Goal: Use online tool/utility: Use online tool/utility

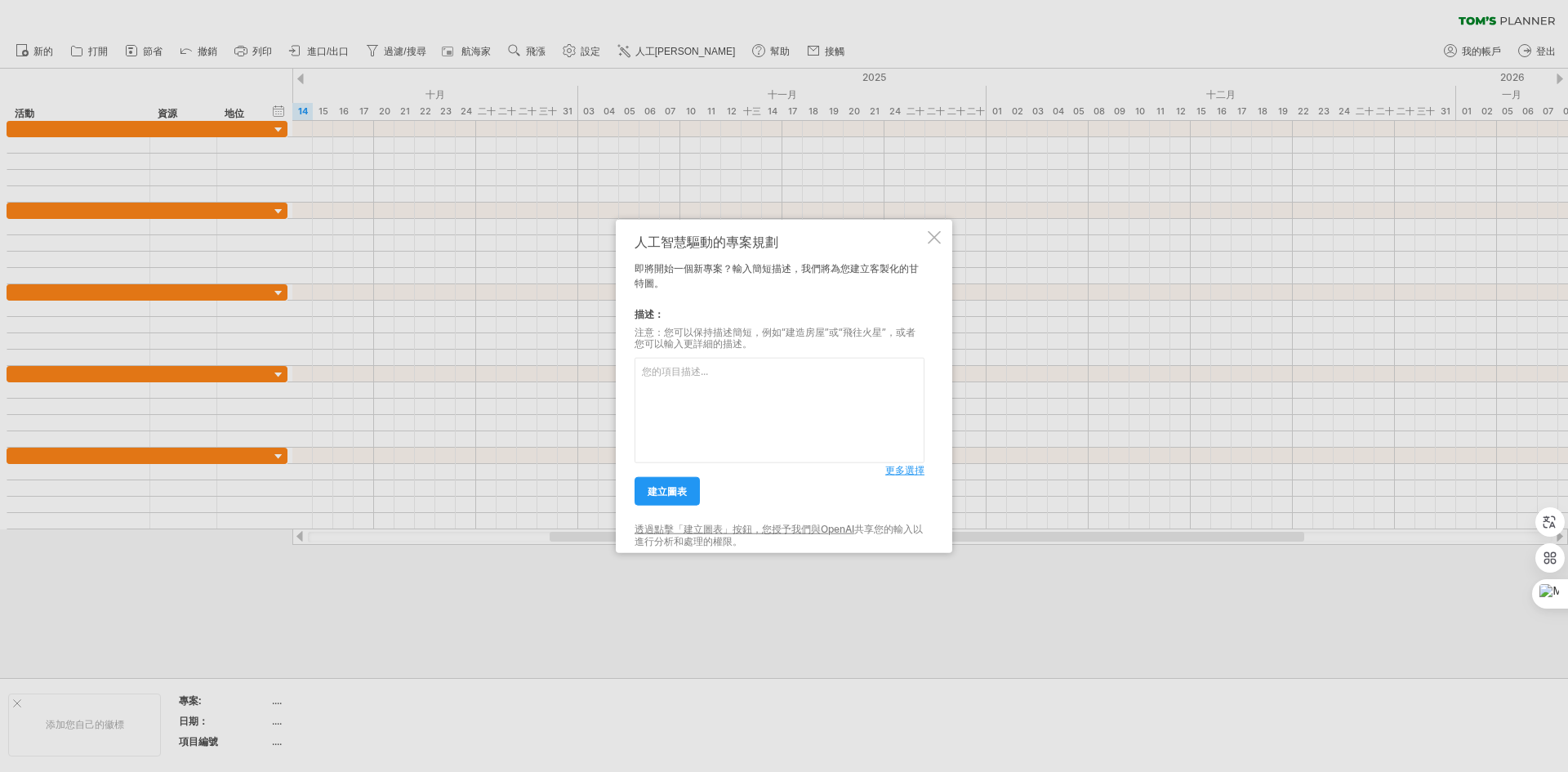
click at [736, 387] on textarea at bounding box center [780, 411] width 290 height 105
paste textarea "初稿 第四篇 [DATE] 完稿 第二篇 [DATE] 完稿 第三篇 [DATE] 完稿 第四篇 [DATE] 10 月月報 → 提供 [DATE] 1 月月…"
type textarea "初稿 第四篇 [DATE] 完稿 第二篇 [DATE] 完稿 第三篇 [DATE] 完稿 第四篇 [DATE] 10 月月報 → 提供 [DATE] 1 月月…"
click at [688, 500] on link "建立圖表" at bounding box center [667, 491] width 65 height 29
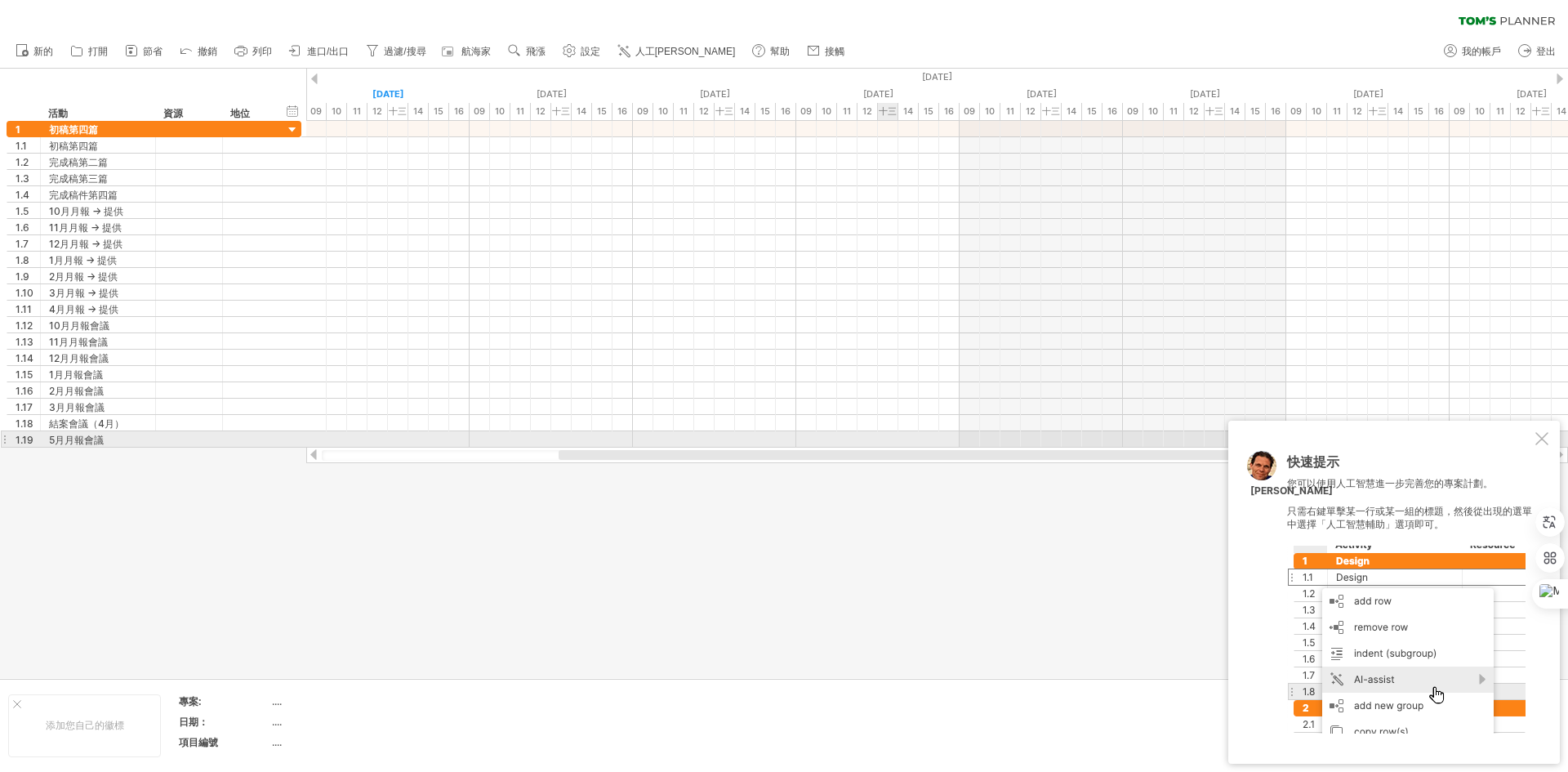
click at [1535, 438] on div "快速提示 您可以使用人工智慧進一步完善您的專案計劃。 只需右鍵單擊某一行或某一組的標題，然後從出現的選單中選擇「人工[PERSON_NAME]」選項即可。 […" at bounding box center [1394, 592] width 332 height 343
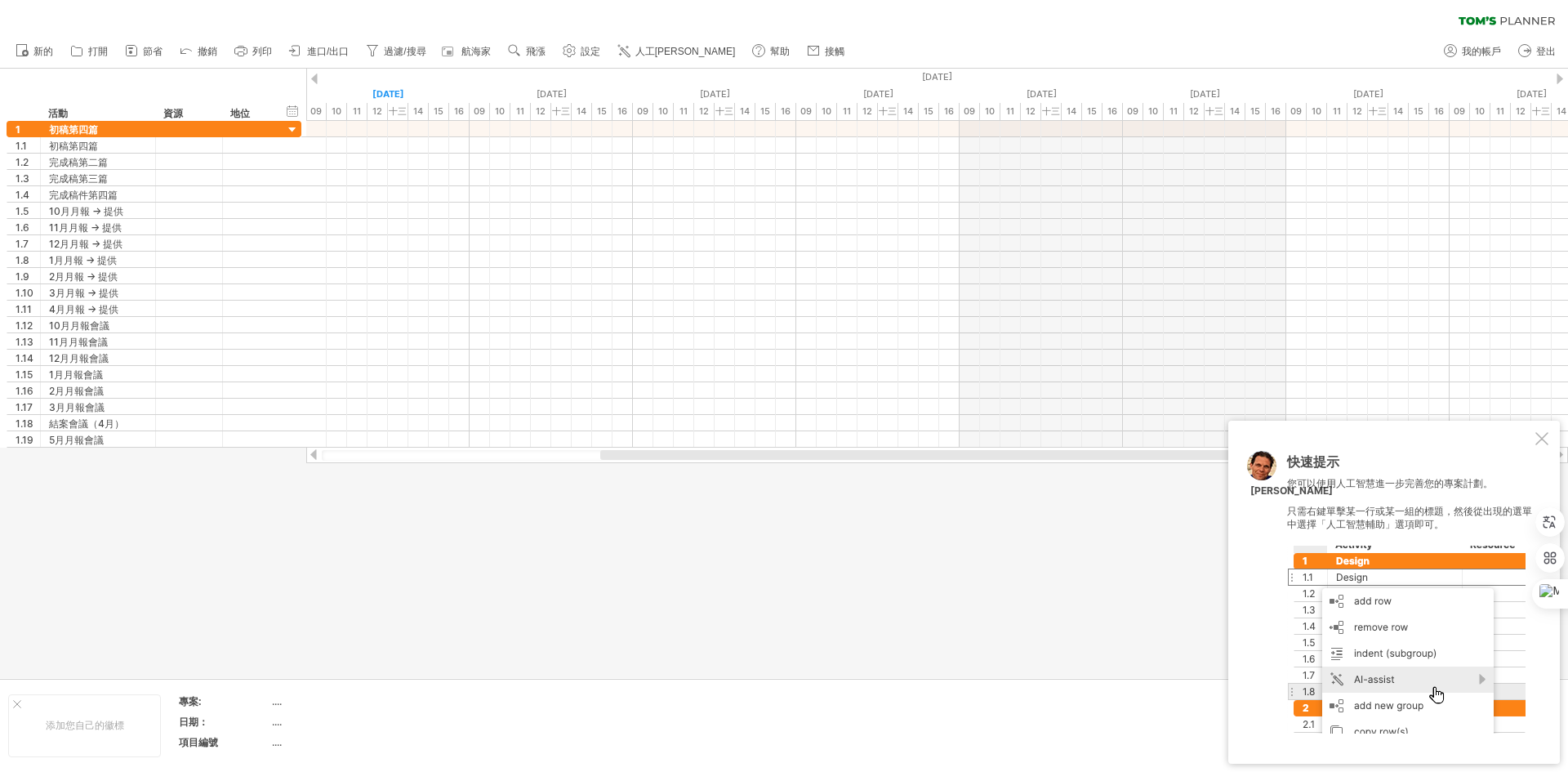
drag, startPoint x: 1033, startPoint y: 458, endPoint x: 1074, endPoint y: 449, distance: 42.0
click at [1074, 449] on div at bounding box center [937, 455] width 1262 height 16
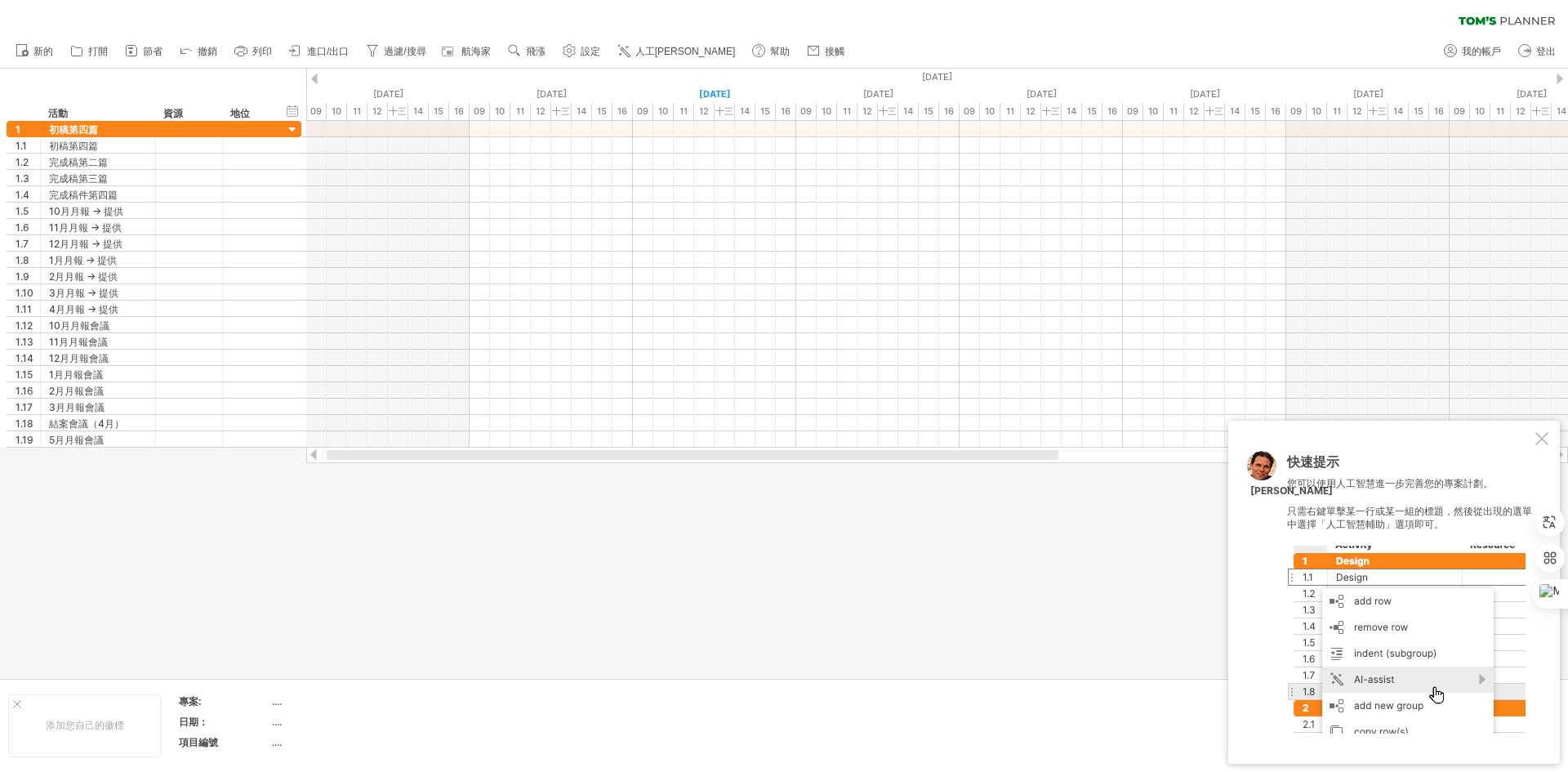
drag, startPoint x: 663, startPoint y: 455, endPoint x: 431, endPoint y: 453, distance: 232.0
click at [431, 453] on div at bounding box center [693, 455] width 732 height 10
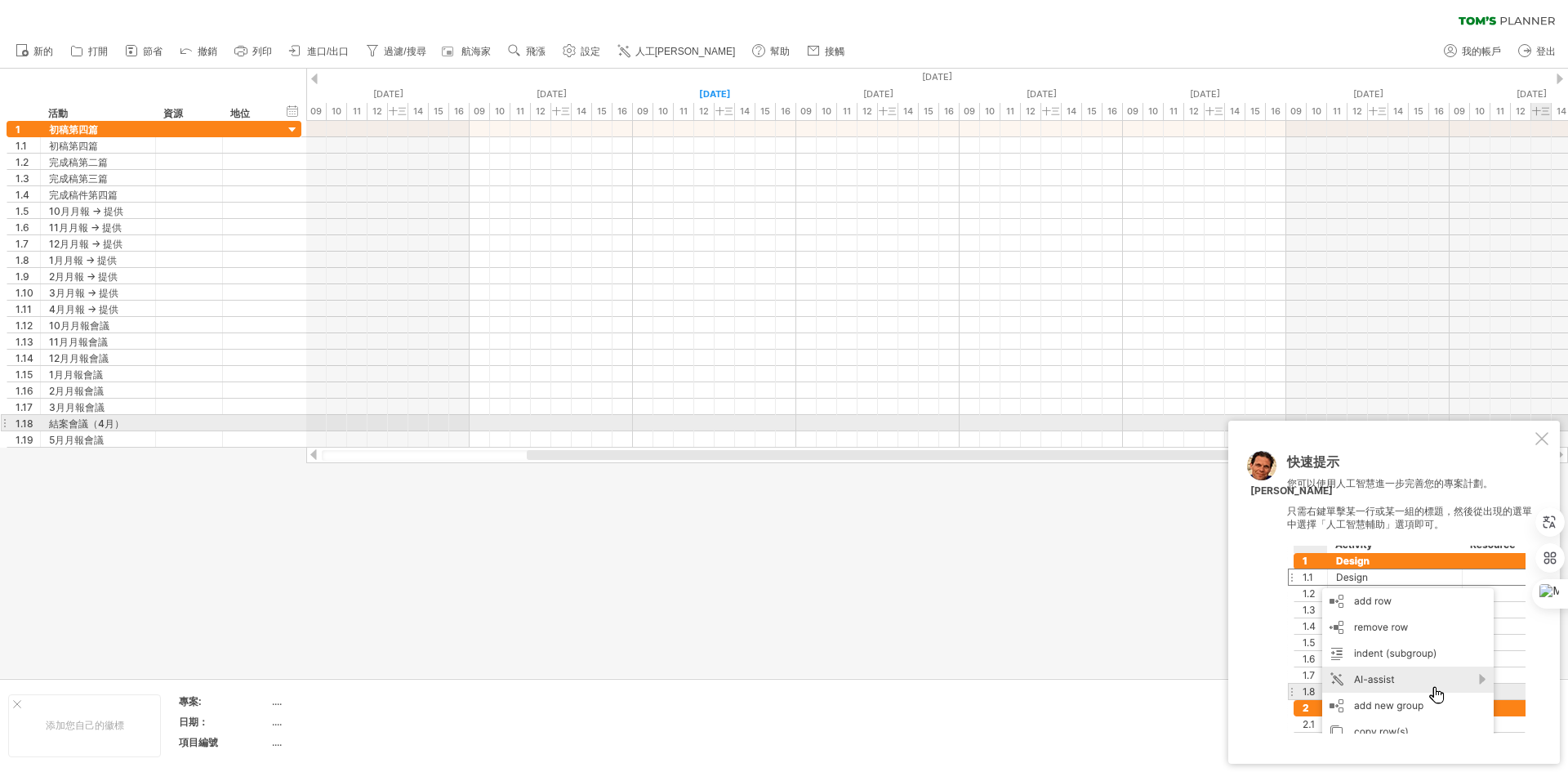
click at [1542, 428] on div "快速提示 您可以使用人工智慧進一步完善您的專案計劃。 只需右鍵單擊某一行或某一組的標題，然後從出現的選單中選擇「人工[PERSON_NAME]」選項即可。 […" at bounding box center [1394, 592] width 332 height 343
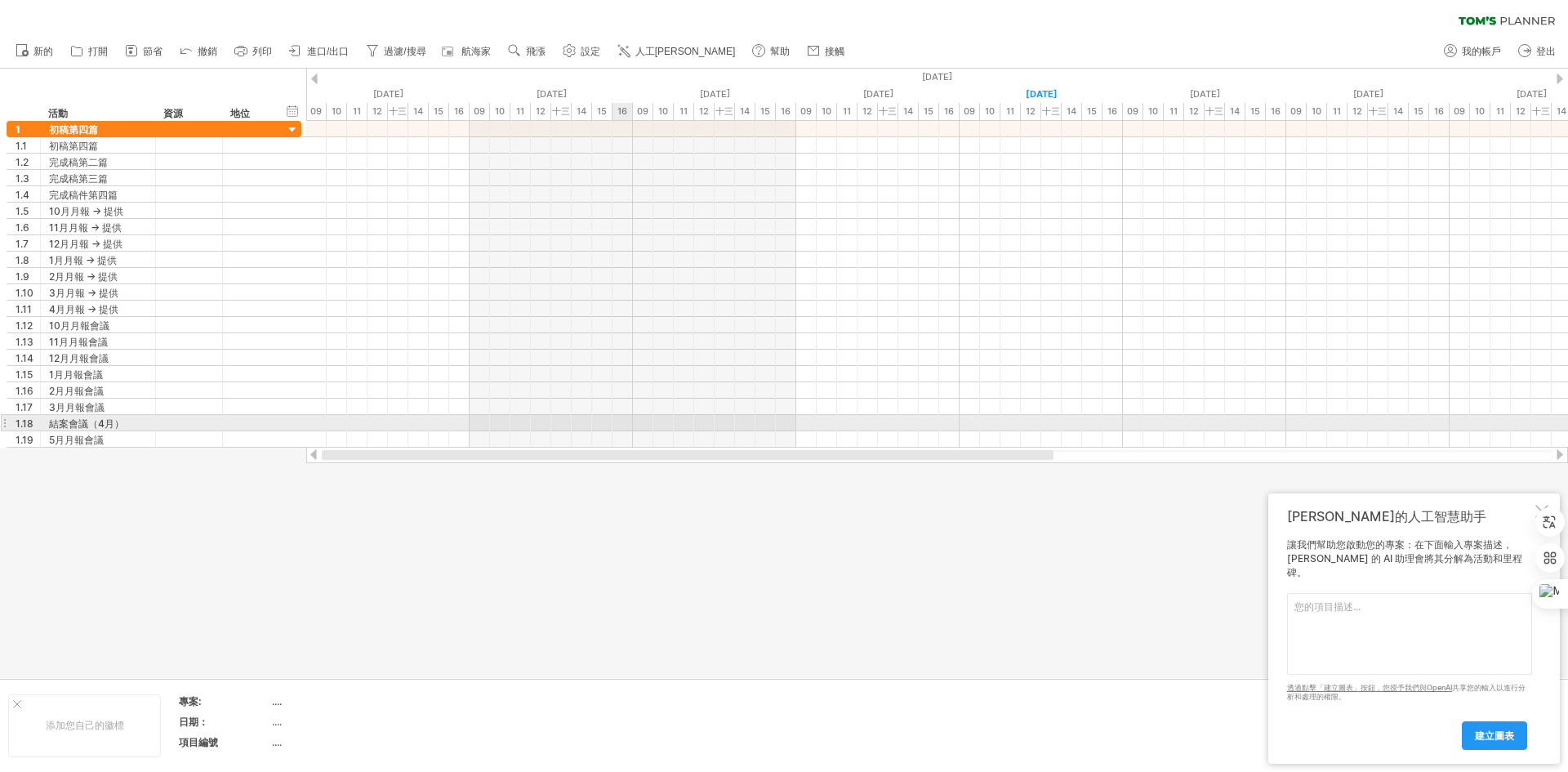
drag, startPoint x: 1109, startPoint y: 451, endPoint x: 614, endPoint y: 420, distance: 496.0
click at [614, 420] on div "嘗試造訪 [DOMAIN_NAME] 再次連接... 0% 清除過濾器 新的" at bounding box center [784, 386] width 1568 height 772
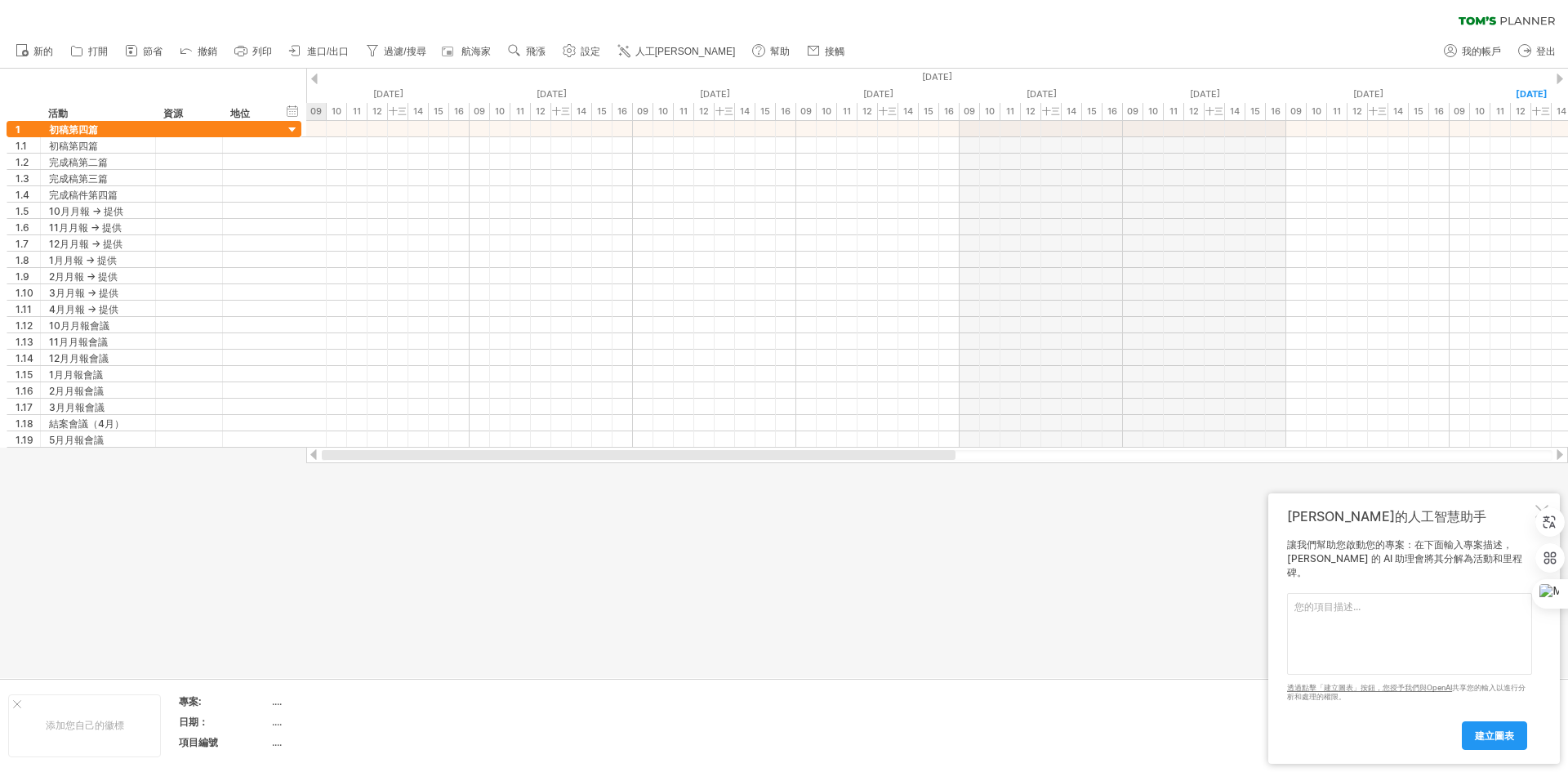
drag, startPoint x: 963, startPoint y: 458, endPoint x: 417, endPoint y: 482, distance: 546.5
click at [417, 482] on div "嘗試造訪 [DOMAIN_NAME] 再次連接... 0% 清除過濾器 新的" at bounding box center [784, 386] width 1568 height 772
